Goal: Task Accomplishment & Management: Use online tool/utility

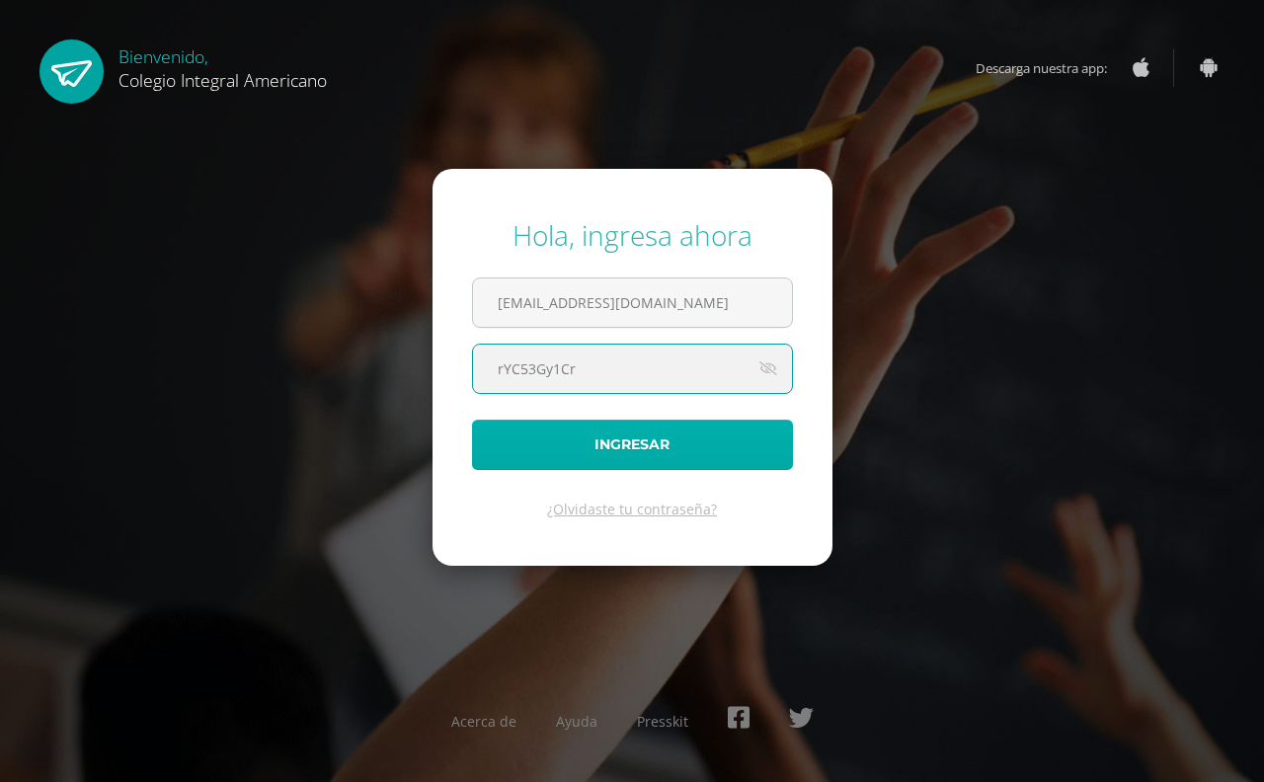
type input "rYC53Gy1Cr"
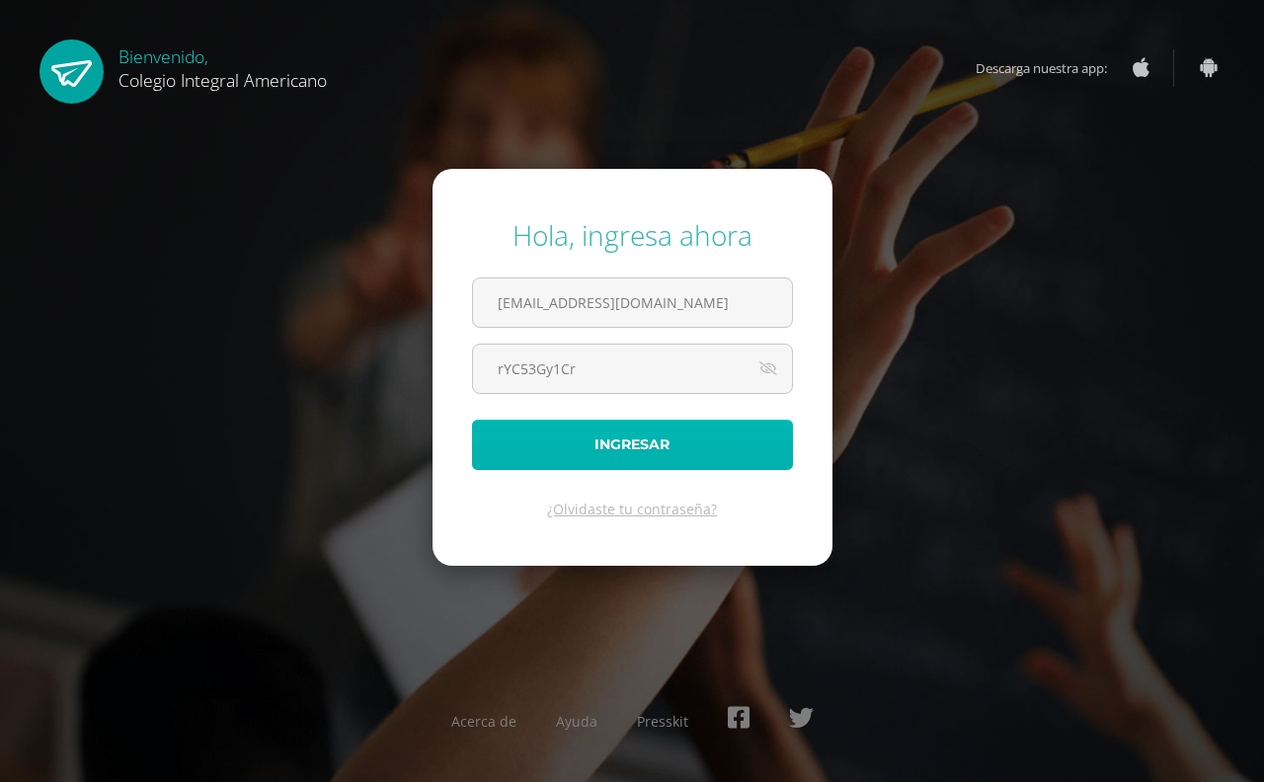
click at [615, 431] on button "Ingresar" at bounding box center [632, 445] width 321 height 50
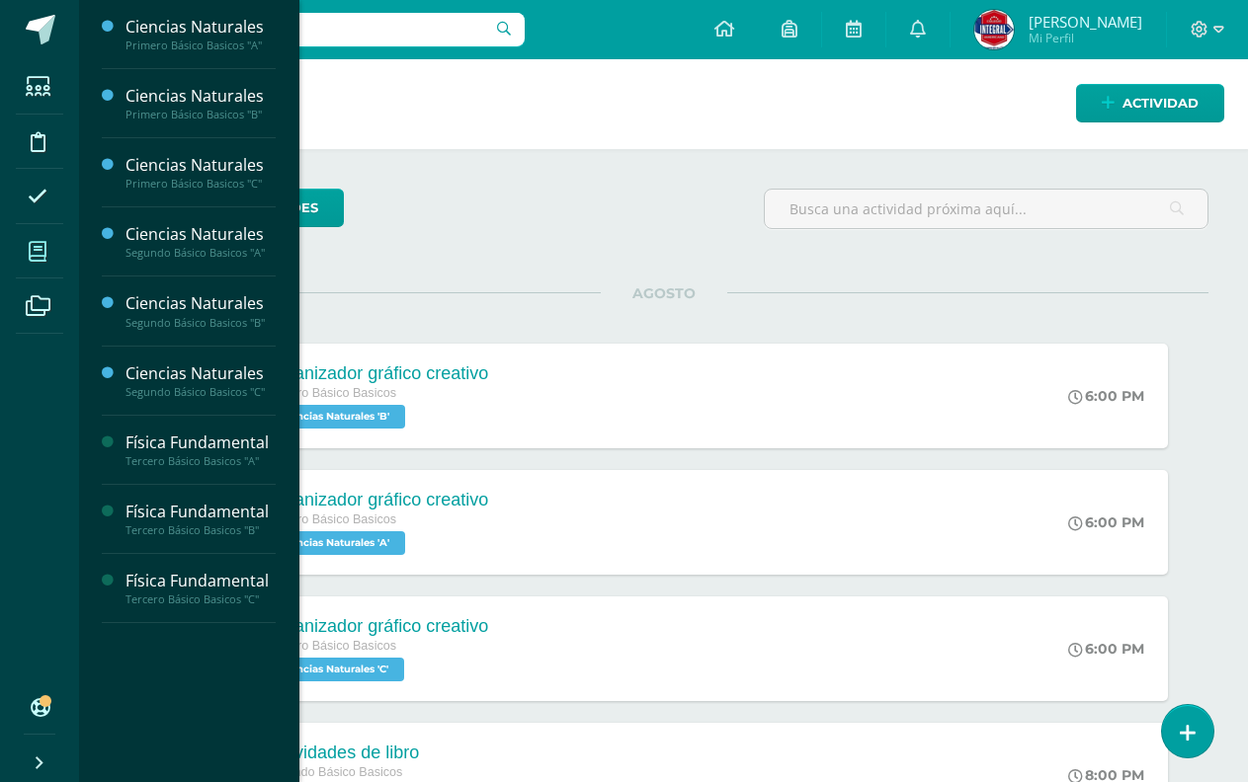
click at [27, 240] on span at bounding box center [38, 251] width 44 height 44
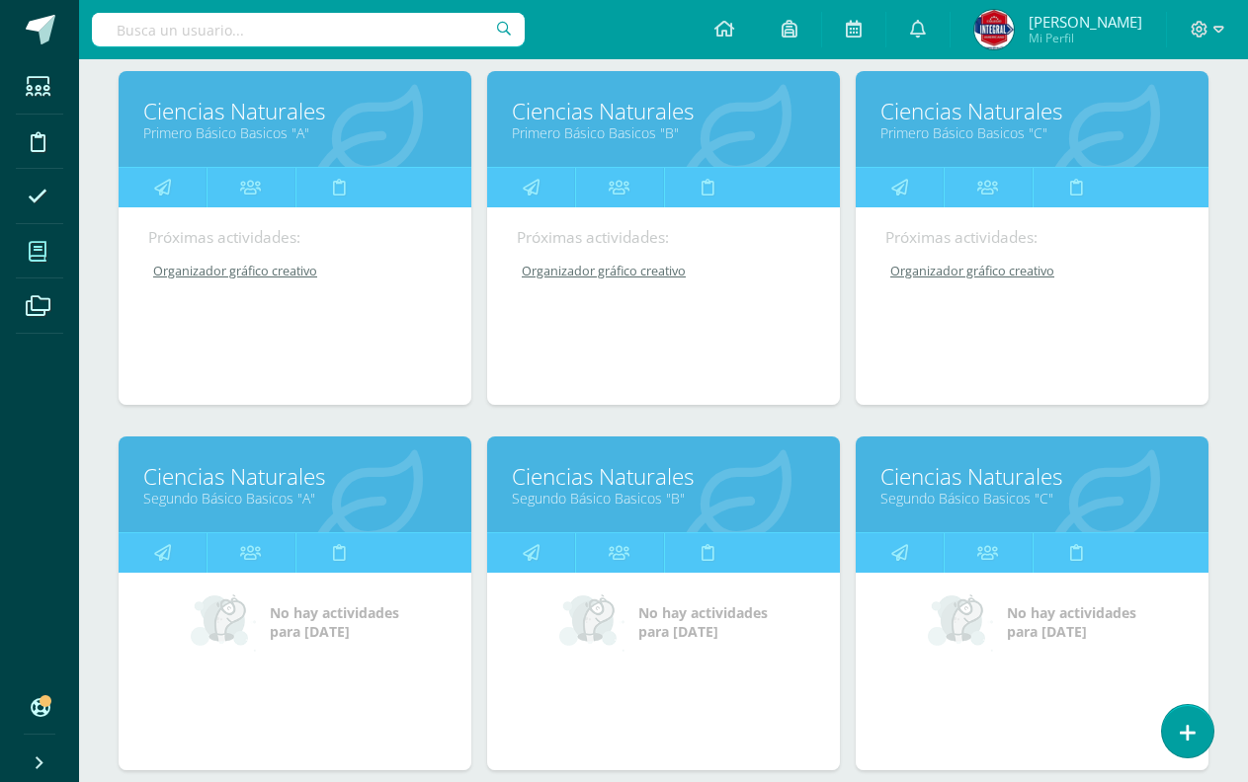
scroll to position [494, 0]
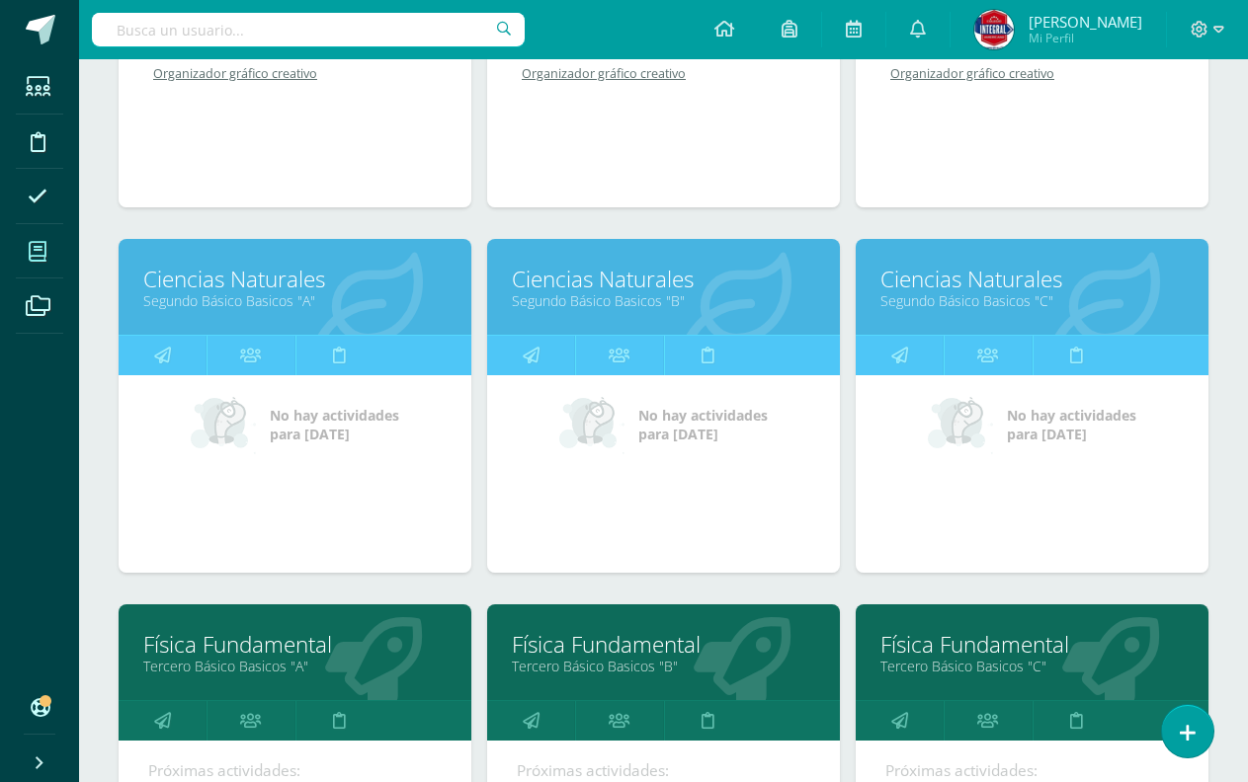
click at [912, 643] on link "Física Fundamental" at bounding box center [1031, 644] width 303 height 31
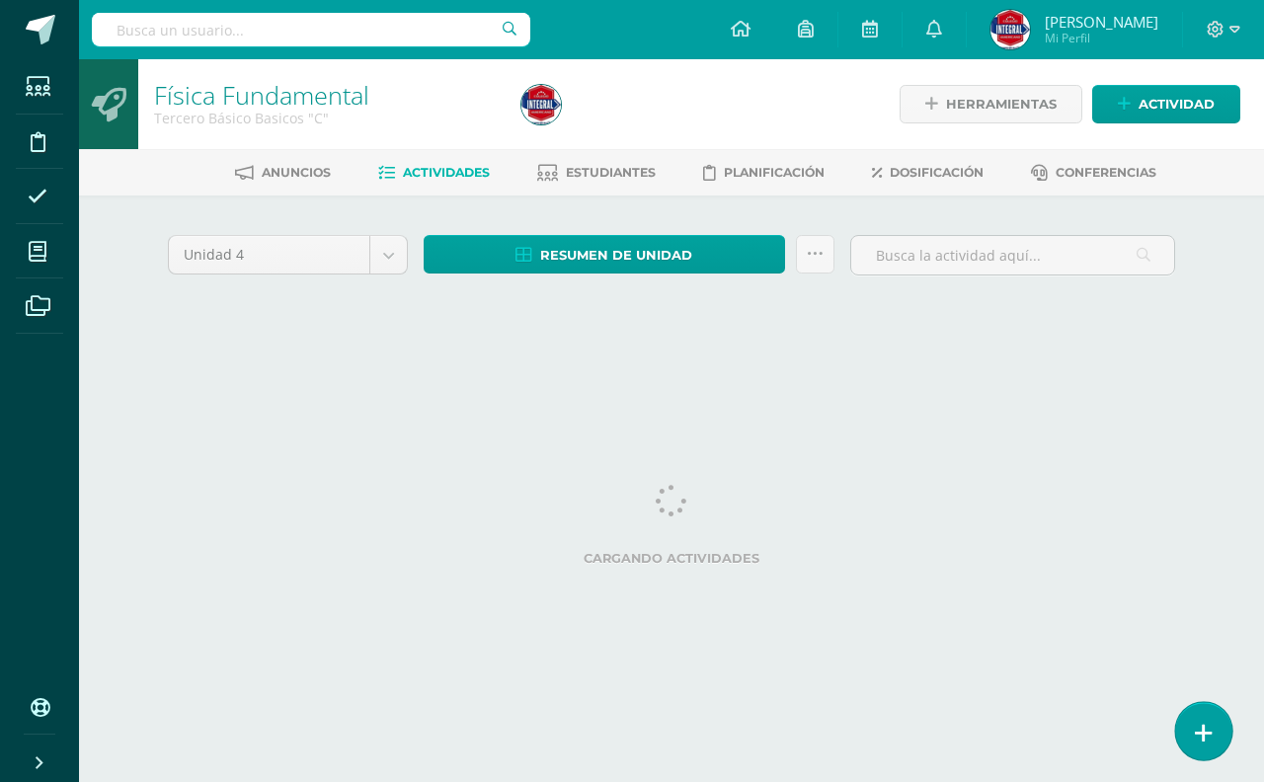
click at [1220, 729] on link at bounding box center [1204, 730] width 56 height 57
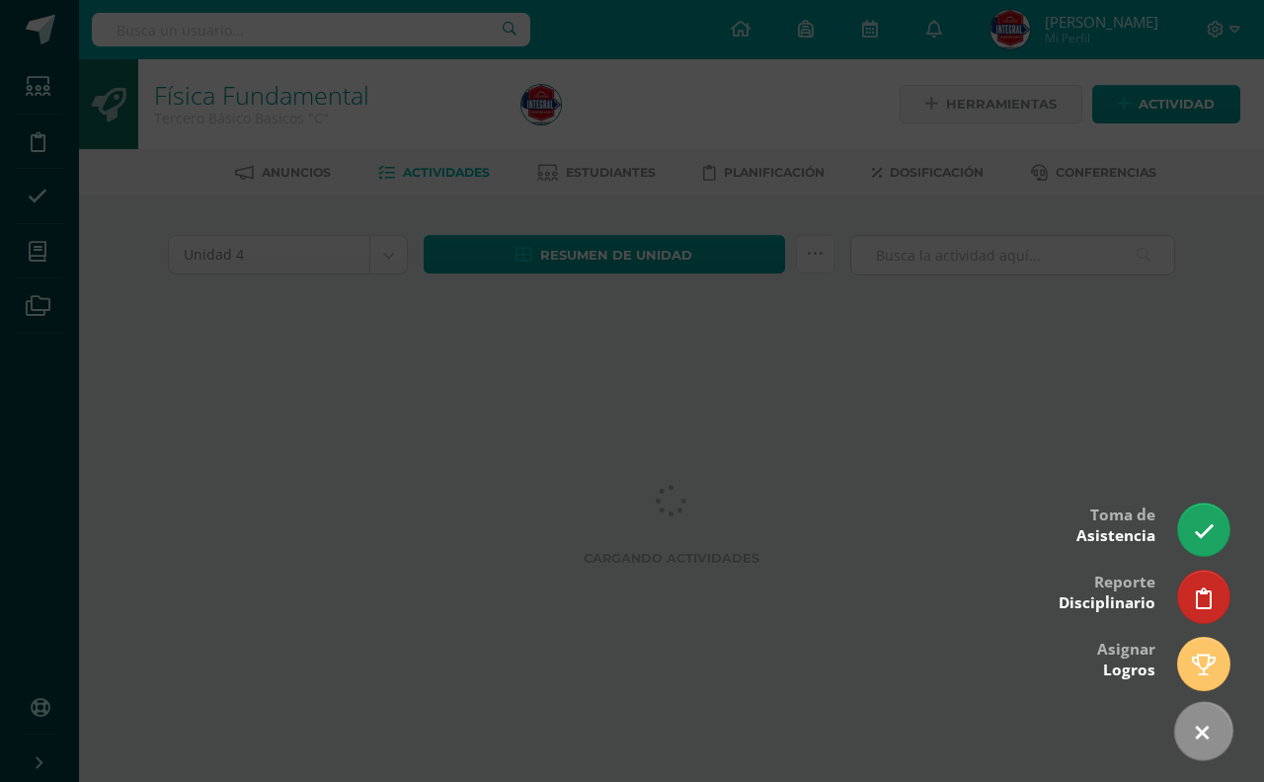
click at [1201, 730] on icon at bounding box center [1202, 733] width 29 height 29
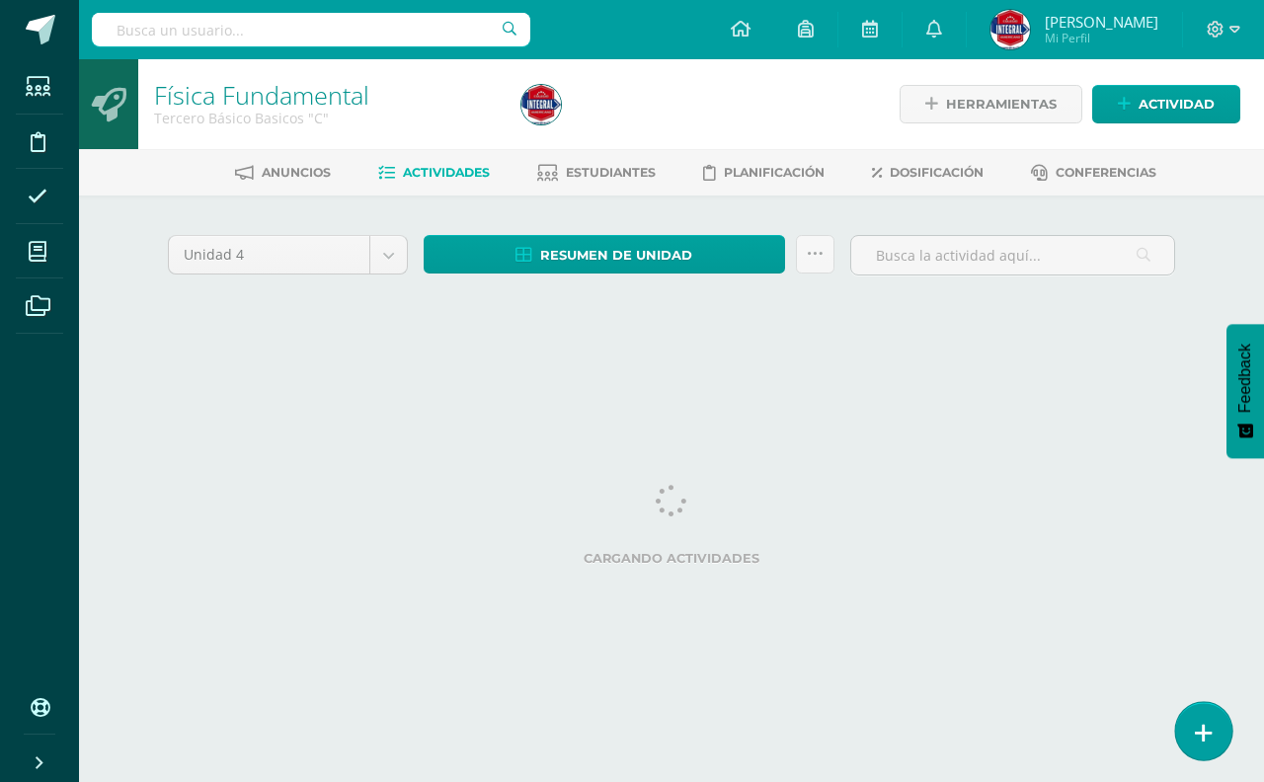
click at [1201, 729] on icon at bounding box center [1204, 733] width 18 height 23
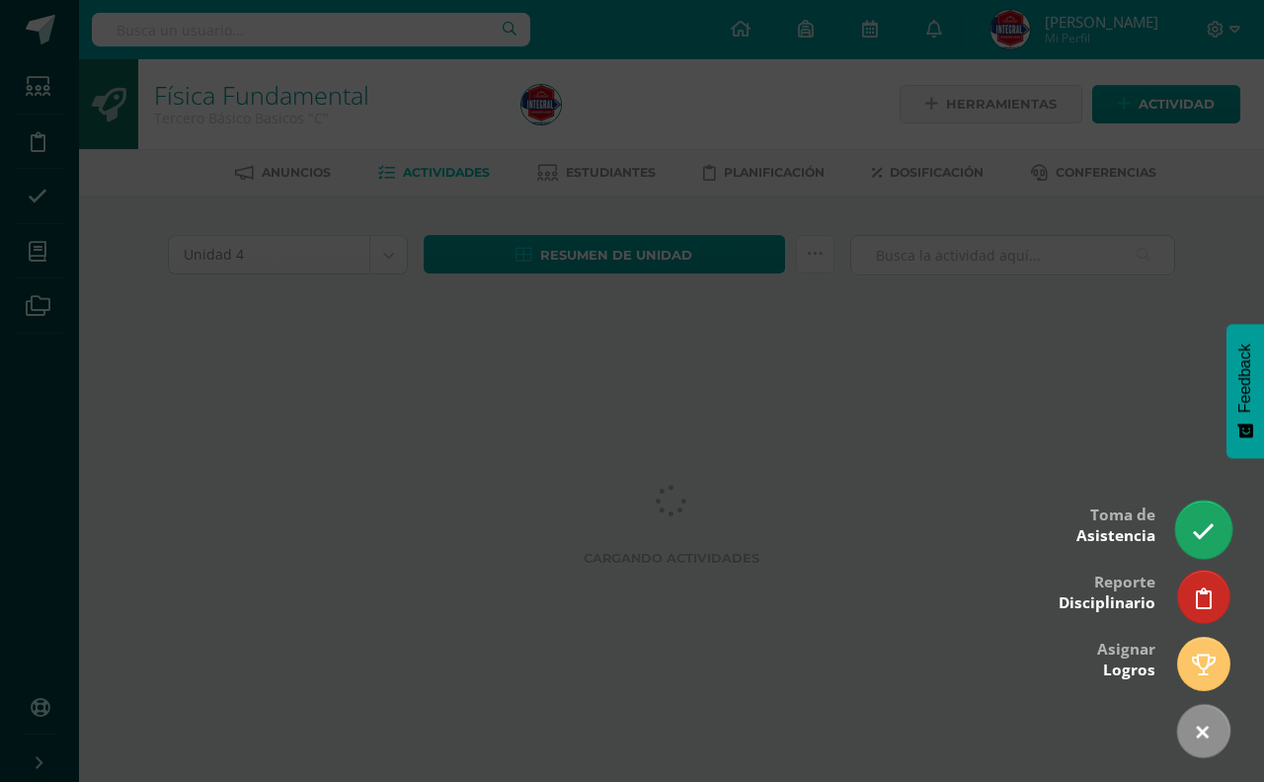
click at [1194, 529] on icon at bounding box center [1203, 532] width 23 height 23
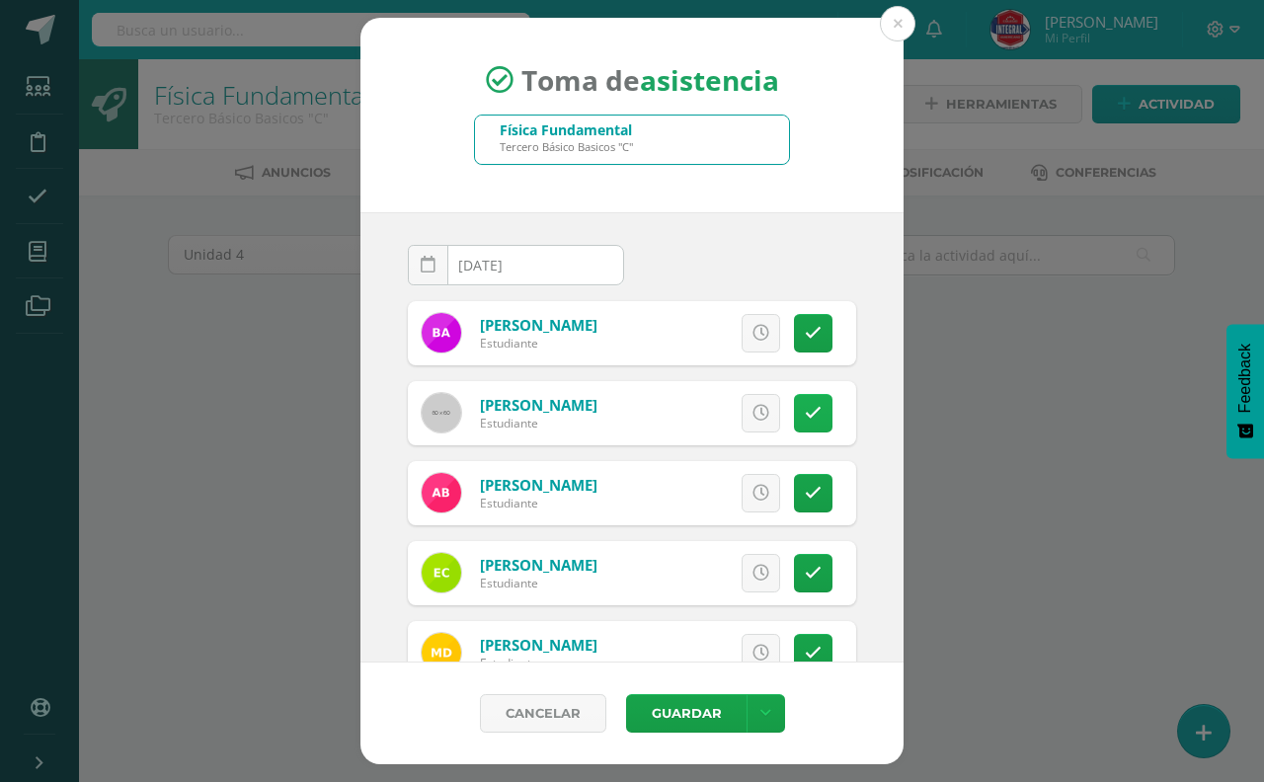
click at [794, 410] on link at bounding box center [813, 413] width 39 height 39
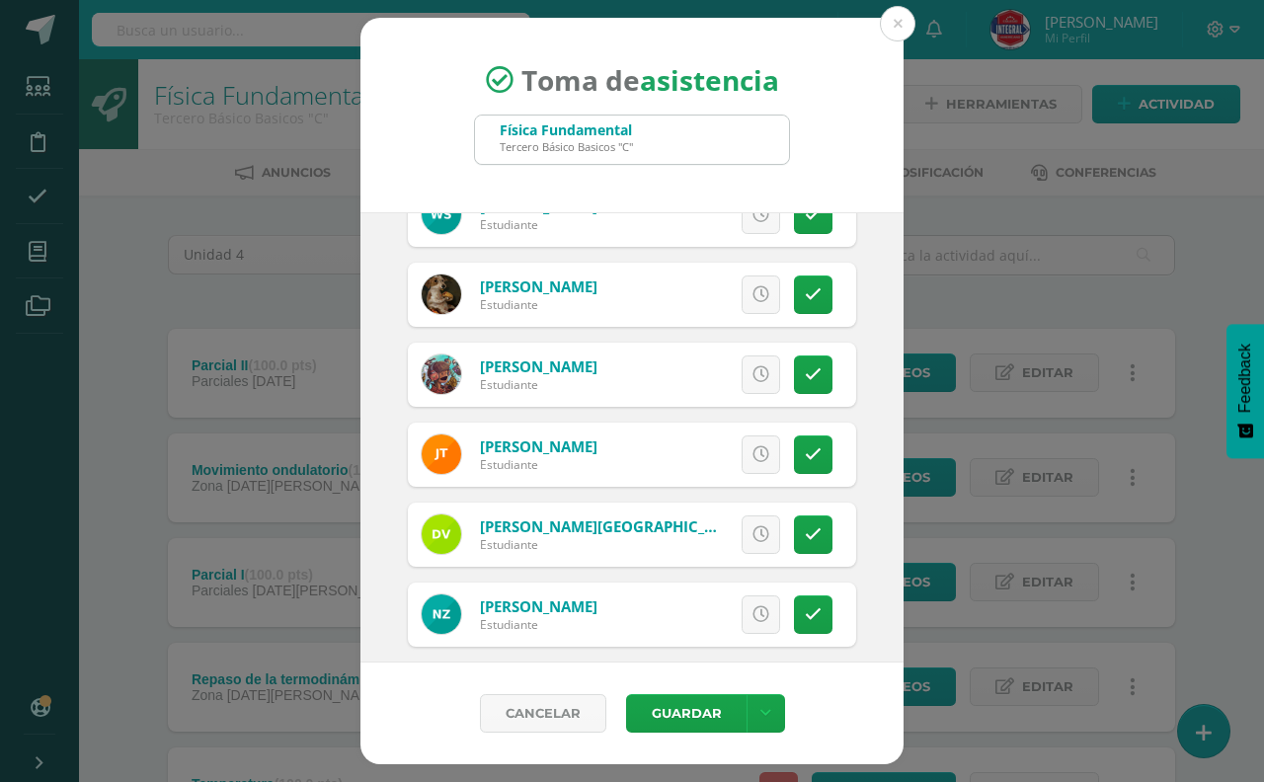
scroll to position [1816, 0]
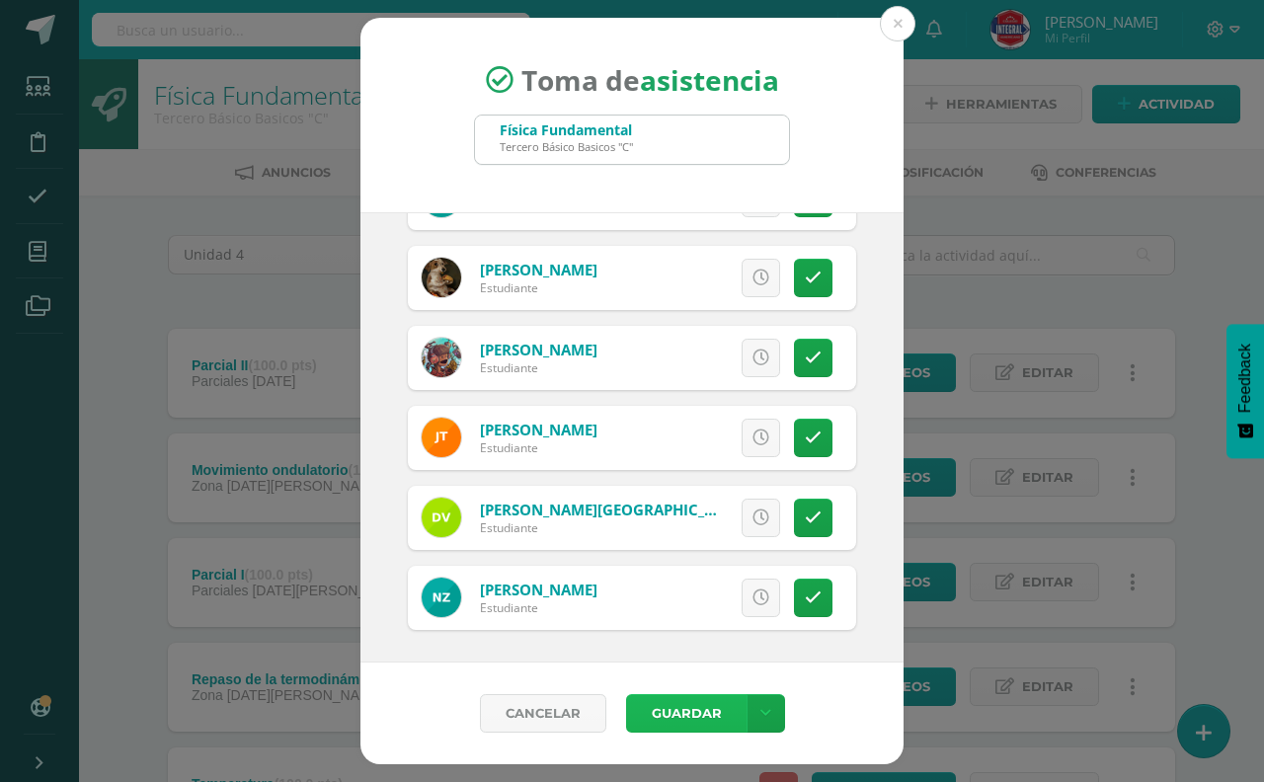
click at [732, 707] on button "Guardar" at bounding box center [686, 713] width 121 height 39
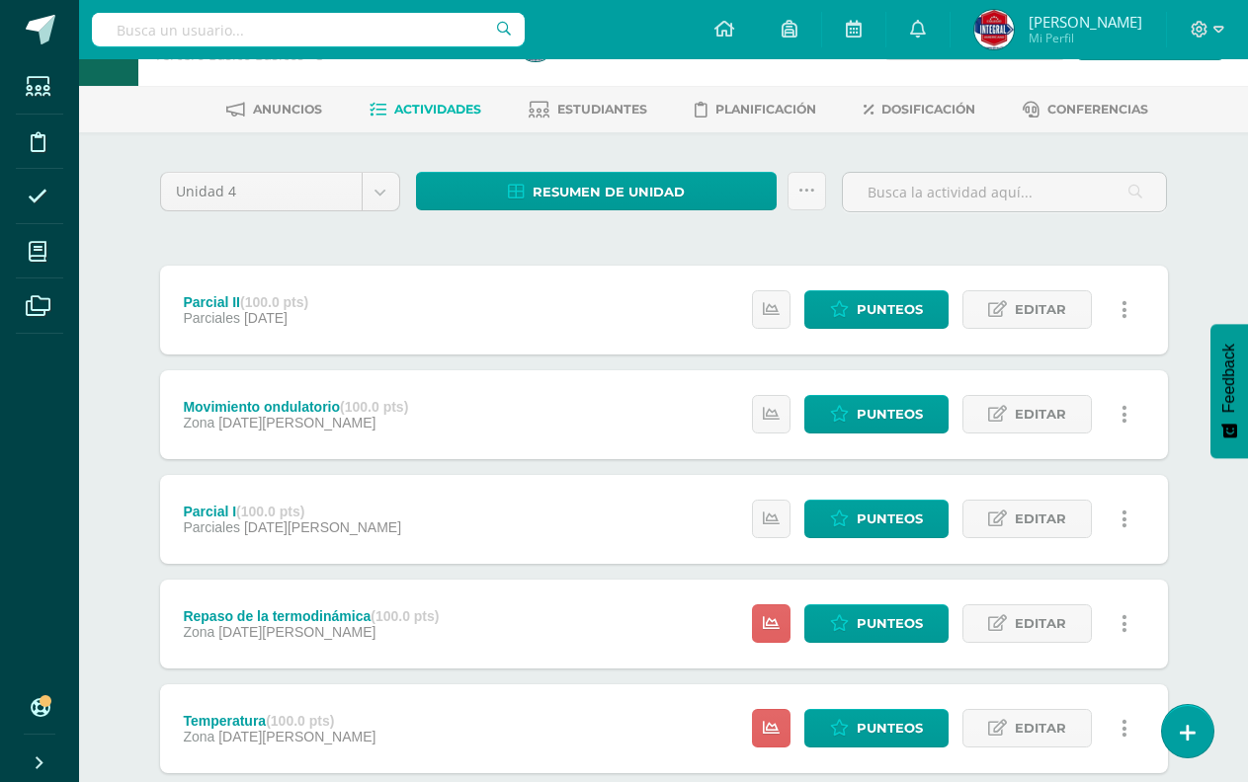
scroll to position [99, 0]
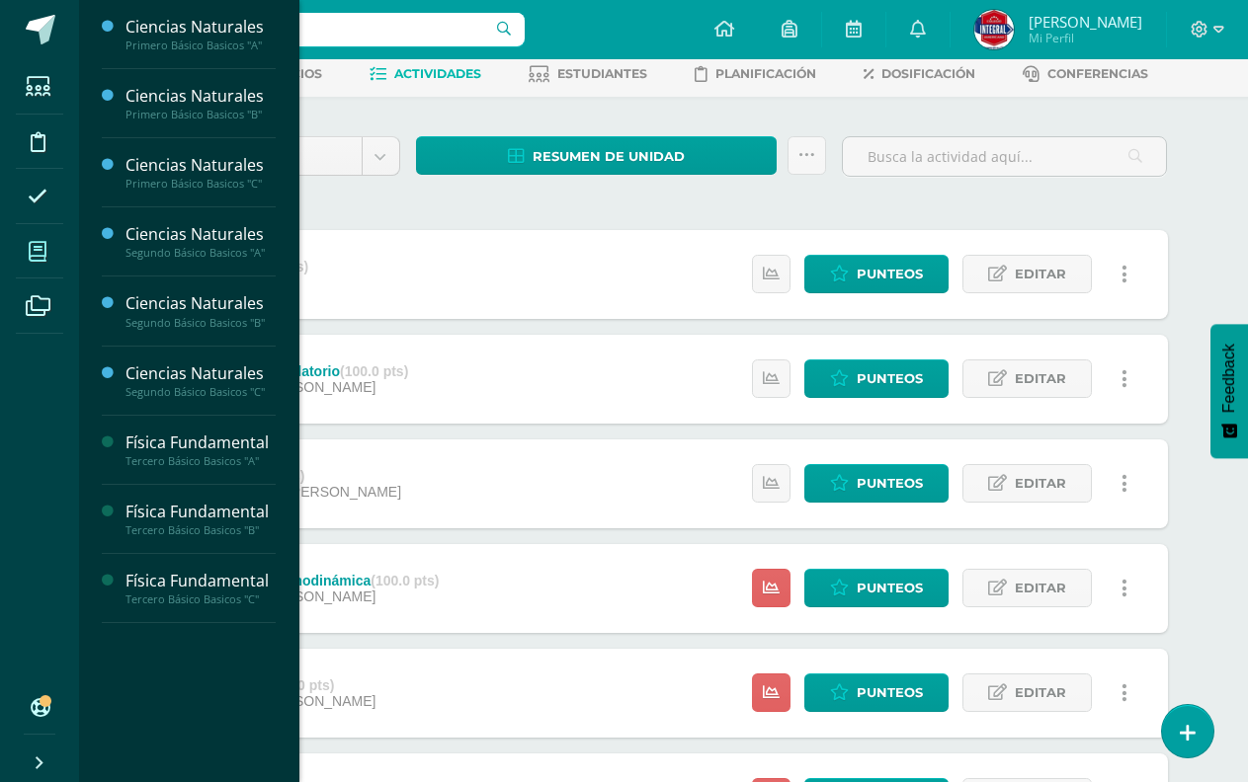
click at [20, 272] on span at bounding box center [38, 251] width 44 height 44
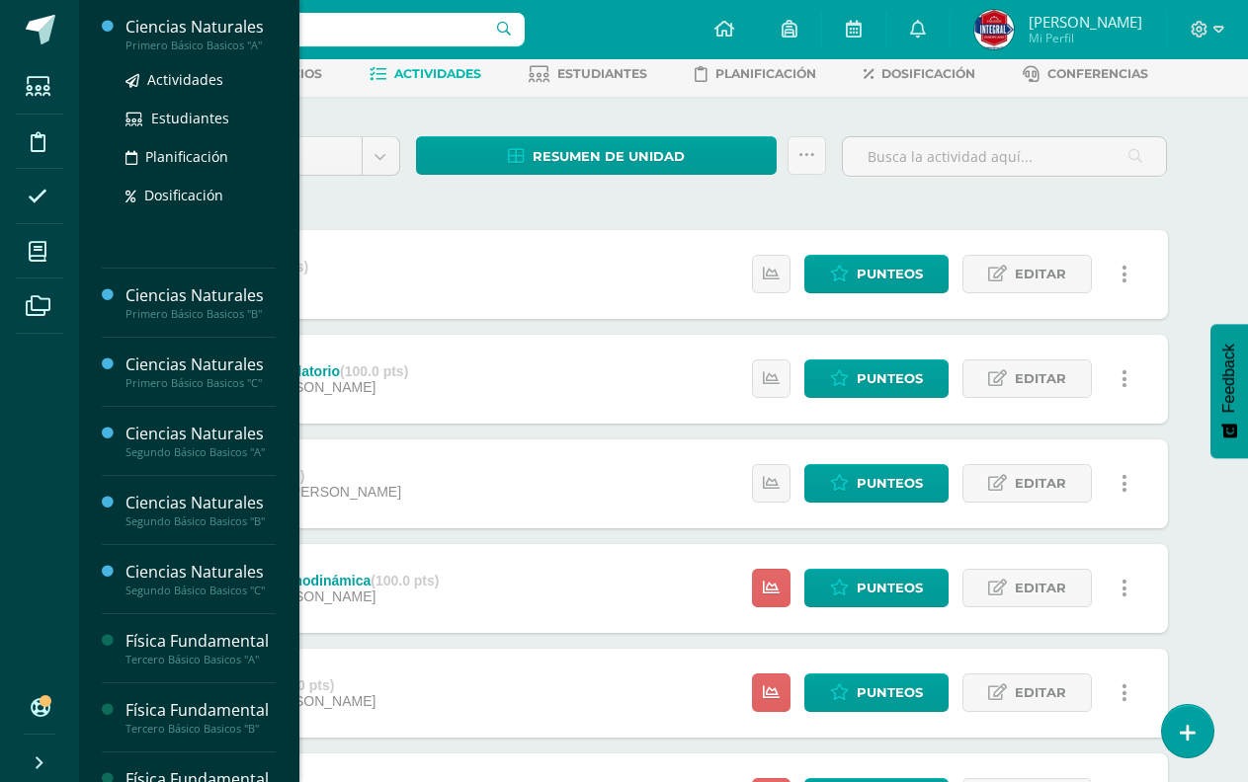
click at [184, 21] on div "Ciencias Naturales" at bounding box center [200, 27] width 150 height 23
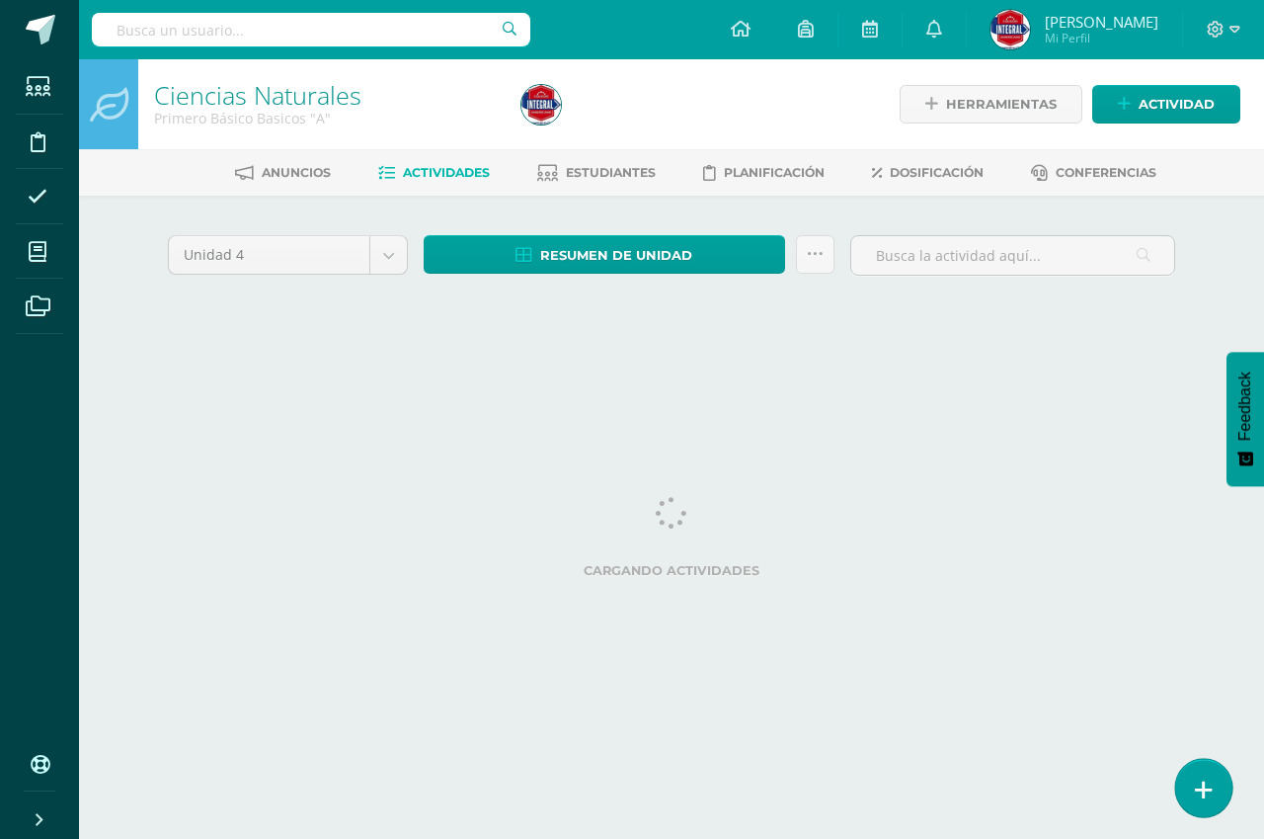
click at [1199, 786] on icon at bounding box center [1204, 789] width 18 height 23
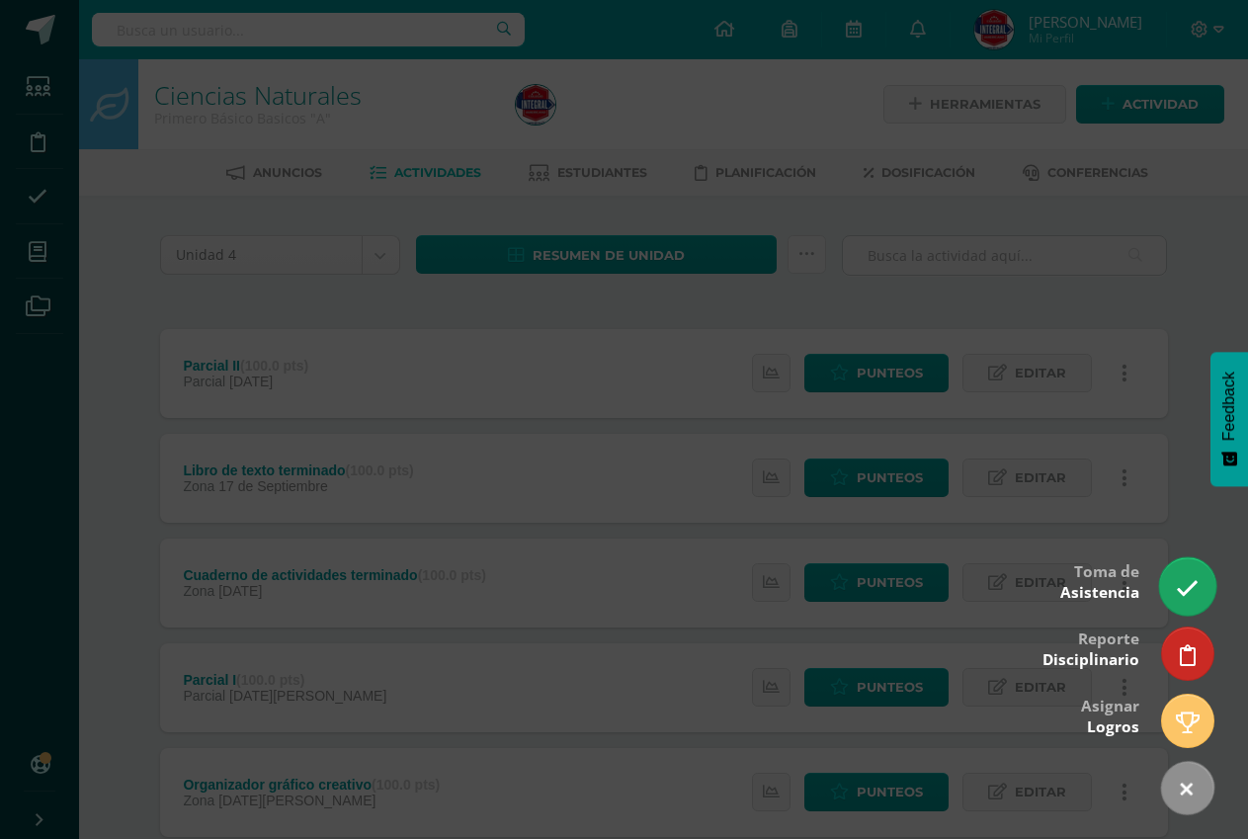
click at [1174, 587] on link at bounding box center [1187, 585] width 56 height 57
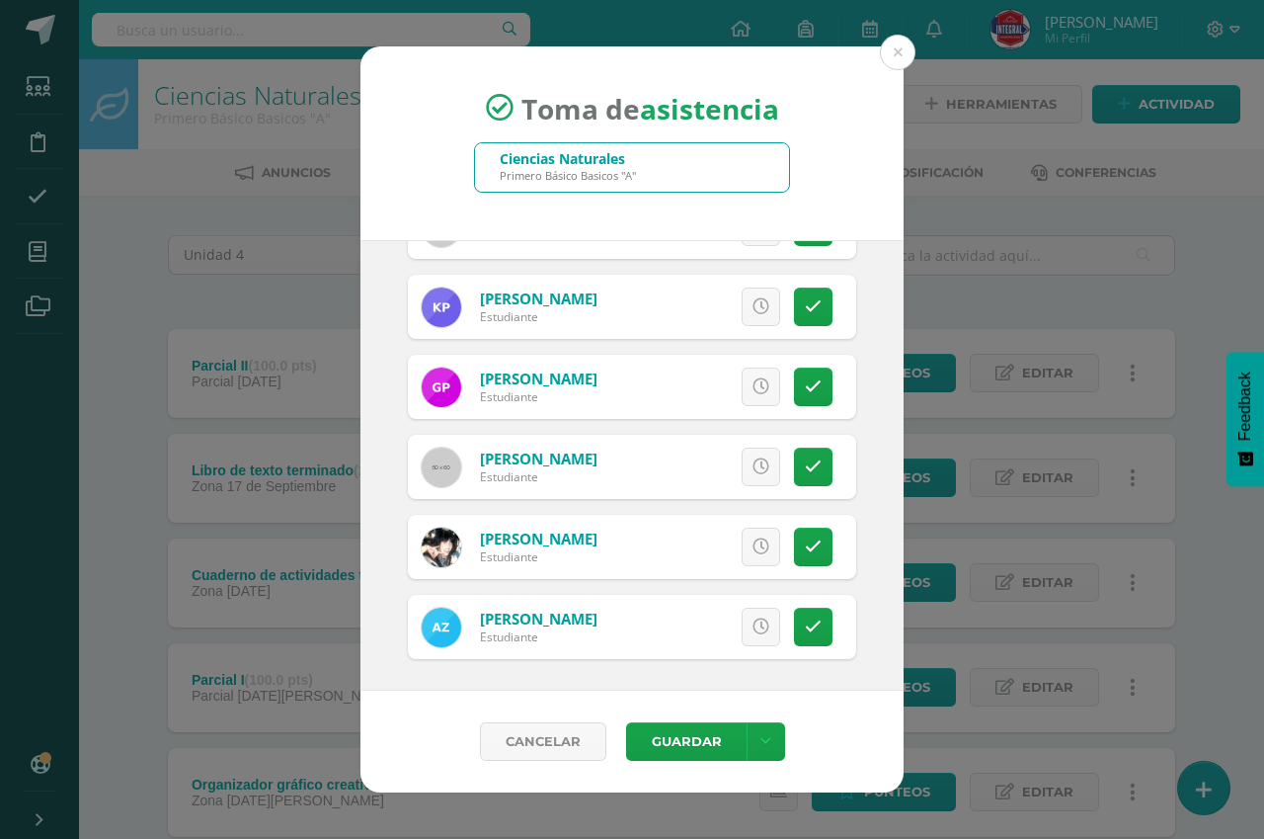
scroll to position [1496, 0]
drag, startPoint x: 701, startPoint y: 743, endPoint x: 697, endPoint y: 709, distance: 33.8
click at [702, 743] on button "Guardar" at bounding box center [686, 741] width 121 height 39
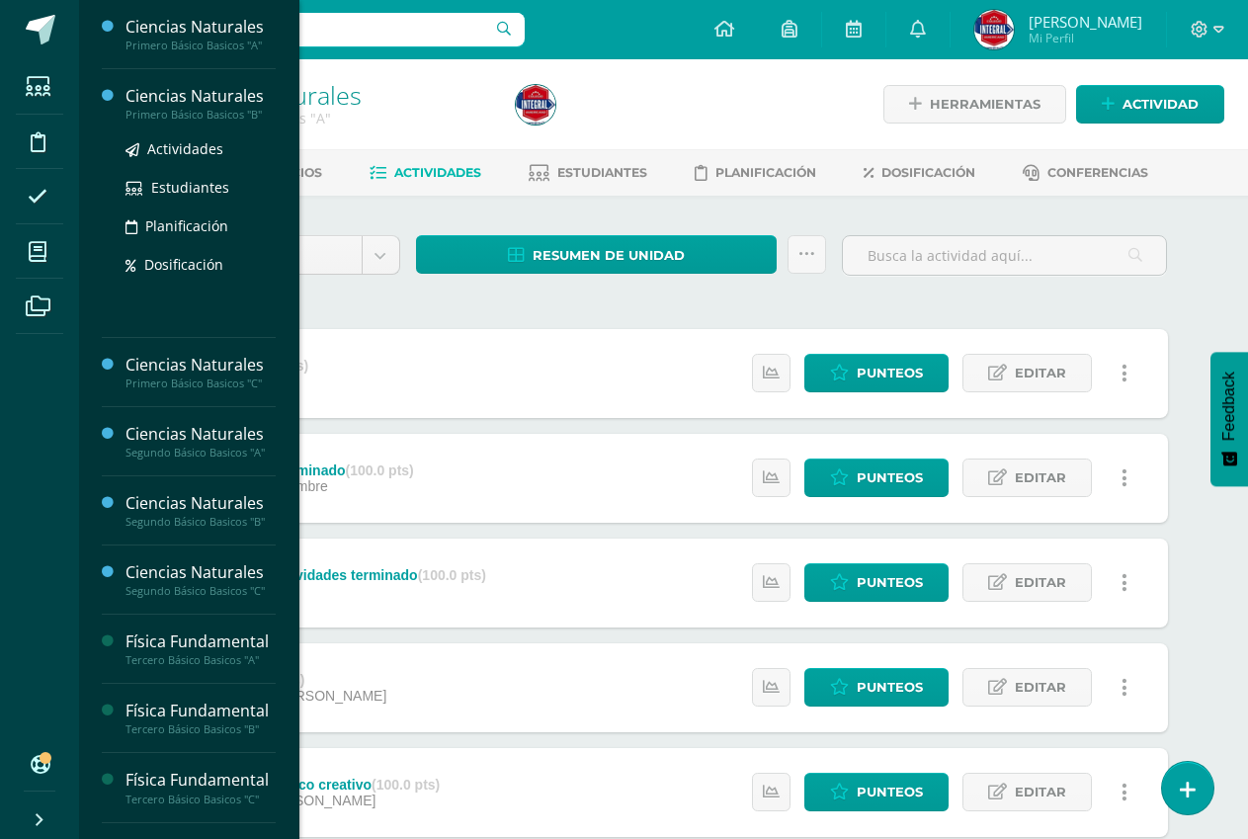
click at [240, 115] on div "Primero Básico Basicos "B"" at bounding box center [200, 115] width 150 height 14
click at [239, 106] on link "Ciencias Naturales Primero Básico Basicos "B"" at bounding box center [200, 103] width 150 height 37
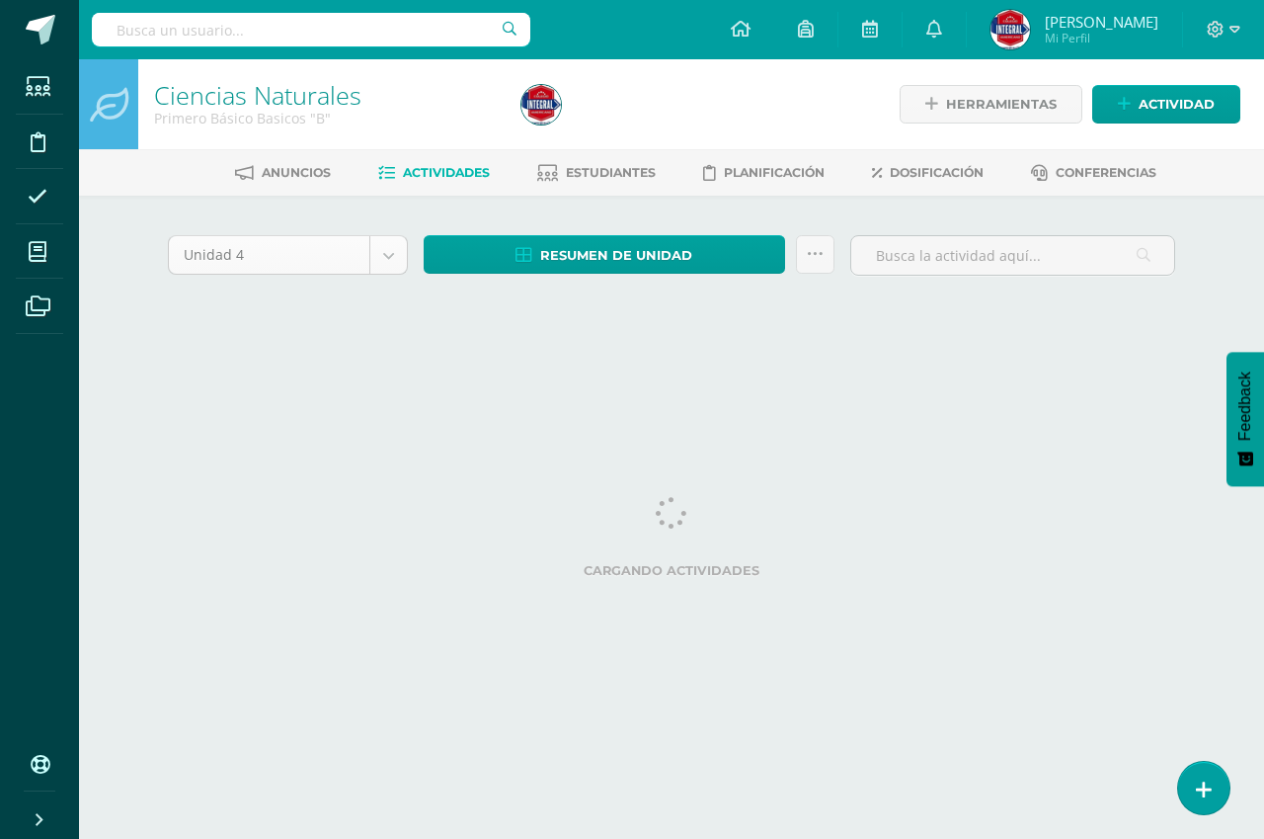
click at [400, 261] on body "Estudiantes Disciplina Asistencia Mis cursos Archivos Soporte Centro de ayuda Ú…" at bounding box center [632, 184] width 1264 height 368
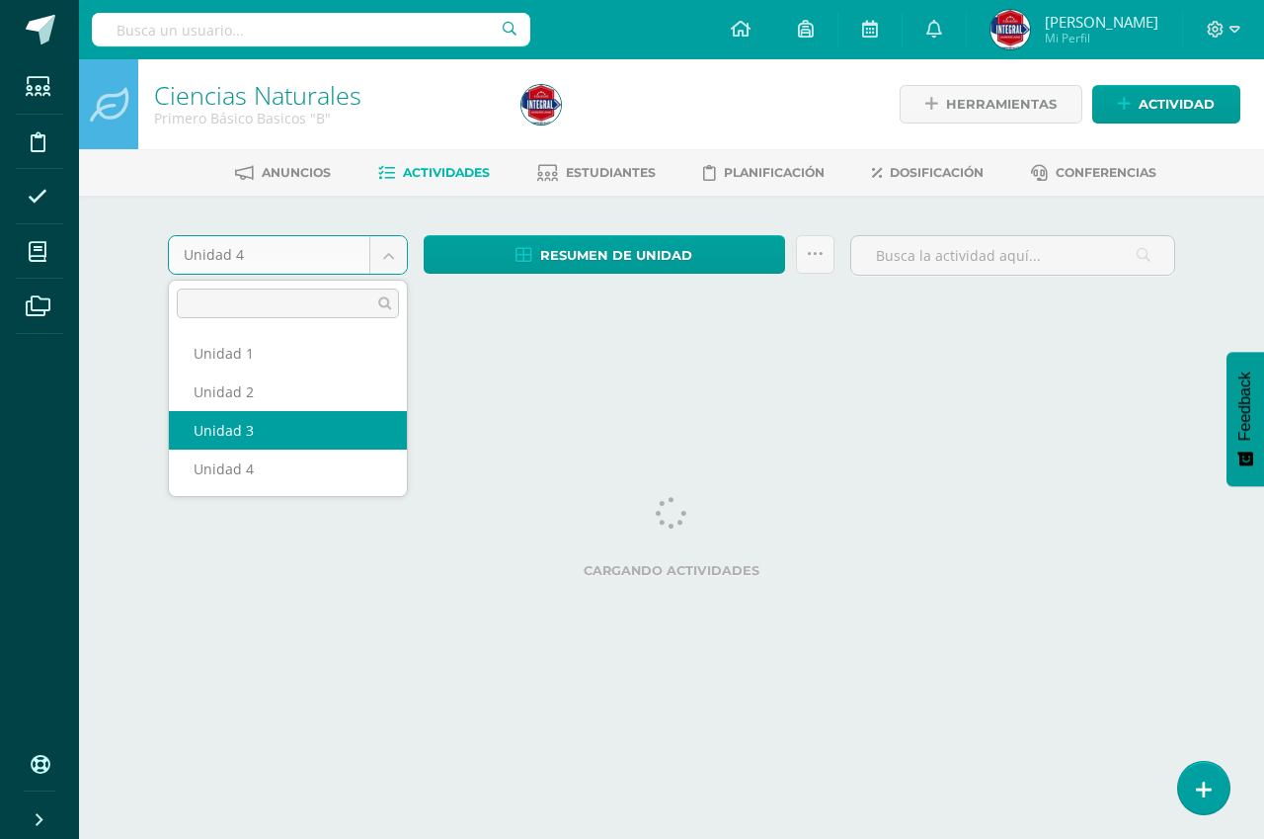
select select "Unidad 3"
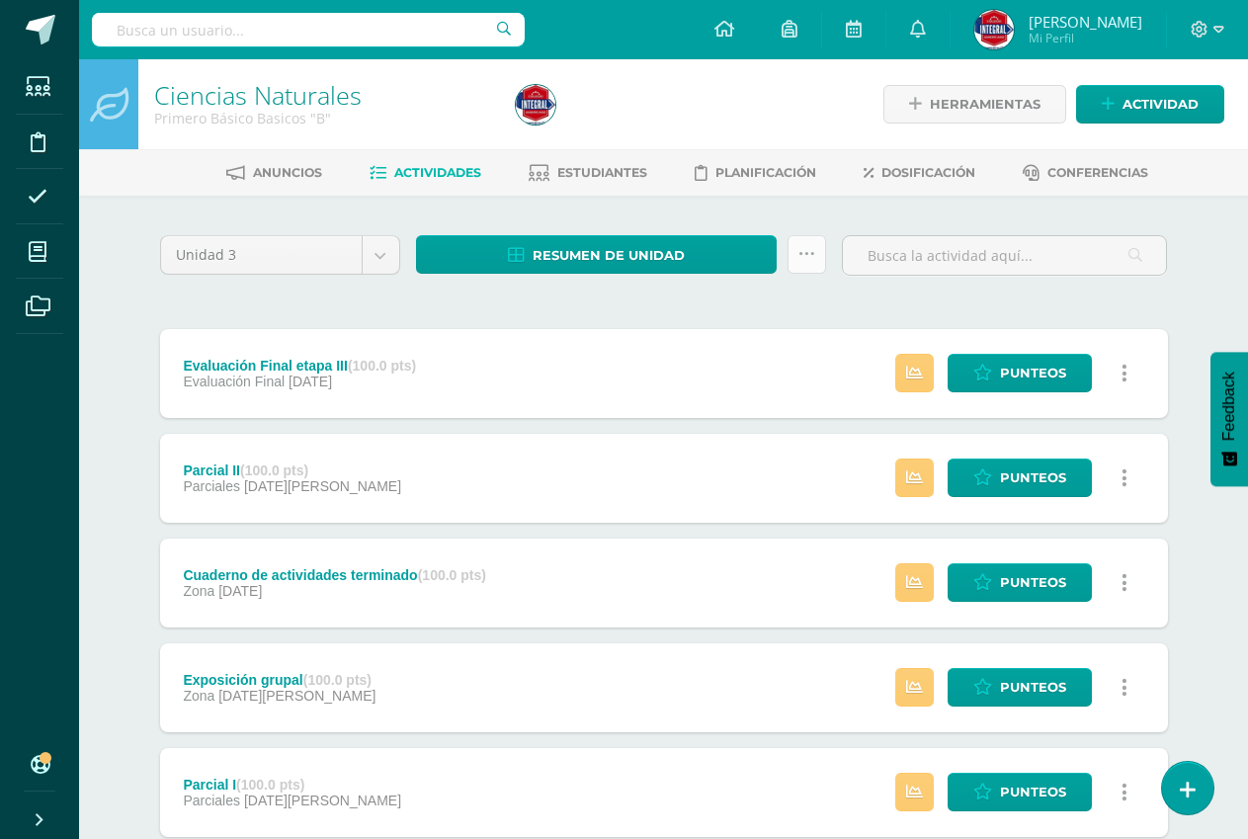
click at [822, 261] on link at bounding box center [806, 254] width 39 height 39
click at [753, 306] on link "Enviar punteos a revision" at bounding box center [757, 316] width 217 height 47
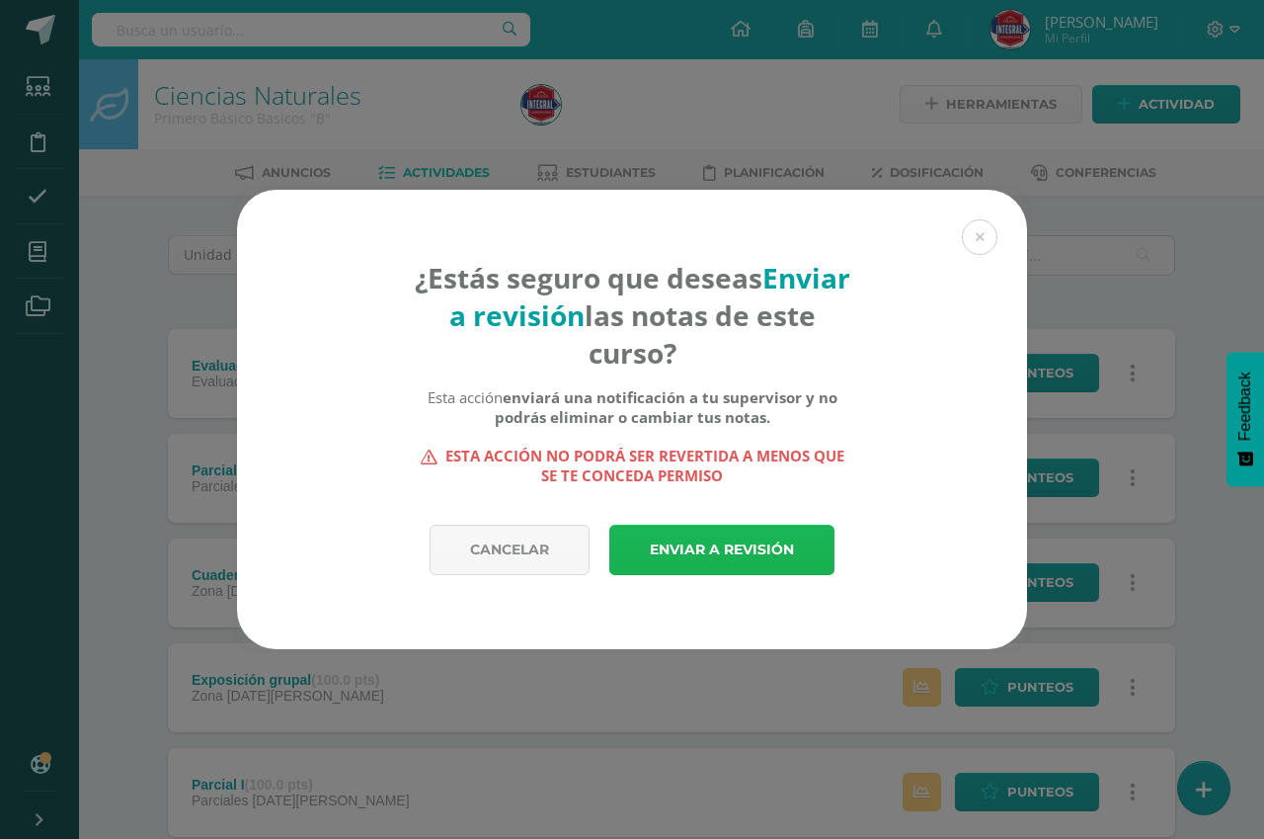
click at [721, 549] on link "Enviar a revisión" at bounding box center [722, 550] width 225 height 50
click at [720, 535] on link "Enviar a revisión" at bounding box center [722, 550] width 225 height 50
click at [717, 546] on link "Enviar a revisión" at bounding box center [722, 550] width 225 height 50
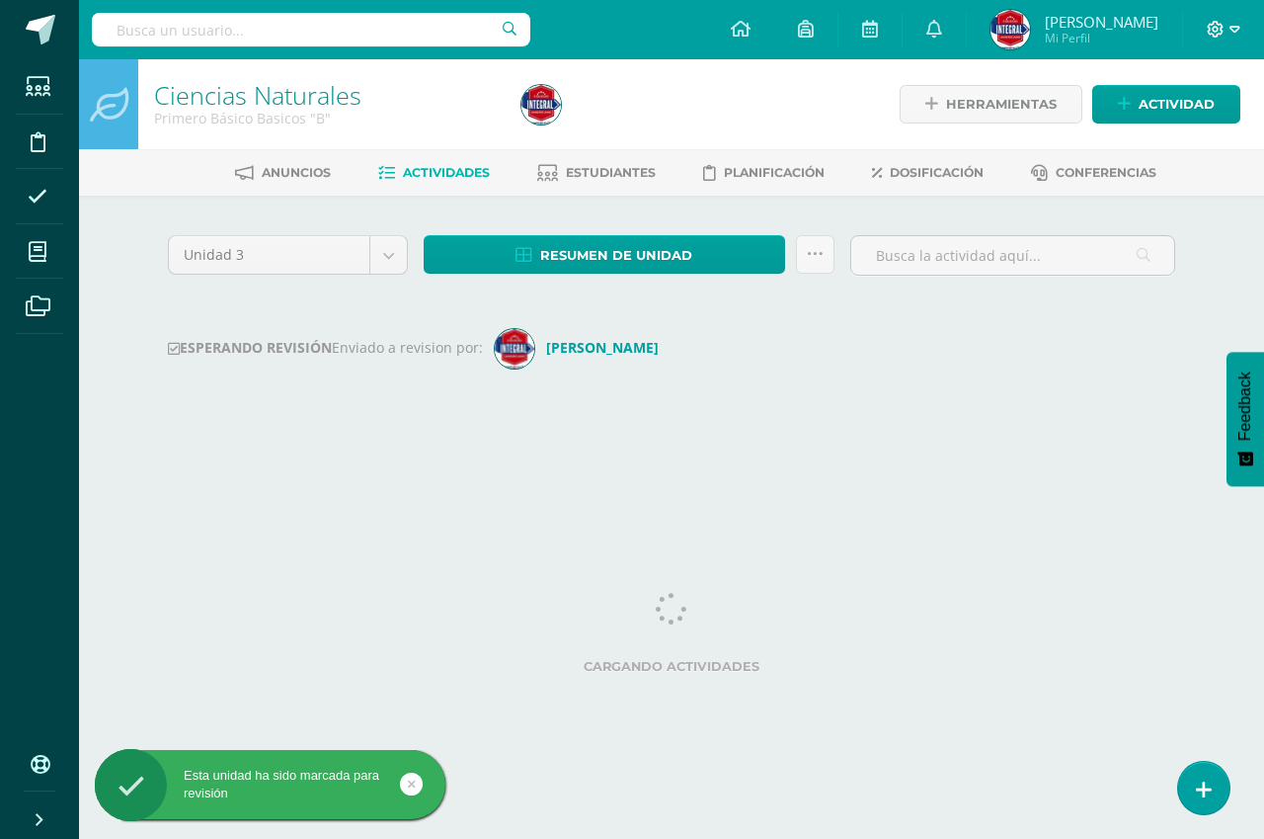
click at [1234, 25] on icon at bounding box center [1235, 30] width 11 height 18
